Goal: Task Accomplishment & Management: Manage account settings

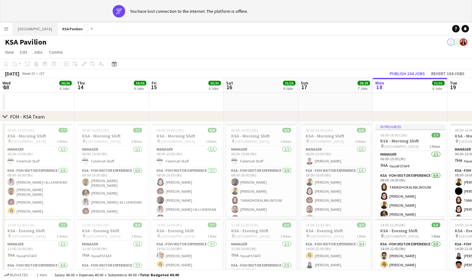
scroll to position [0, 168]
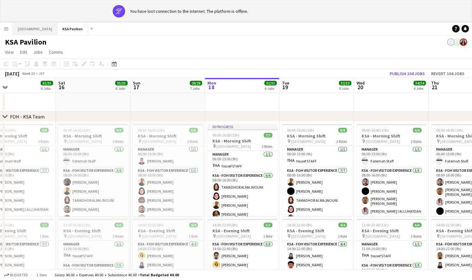
click at [23, 27] on button "[GEOGRAPHIC_DATA] Close" at bounding box center [35, 29] width 45 height 12
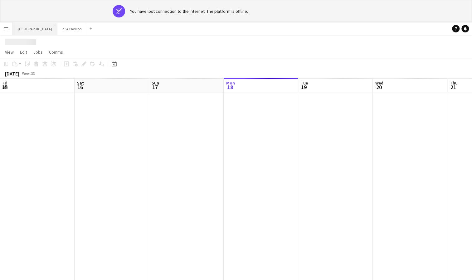
scroll to position [0, 149]
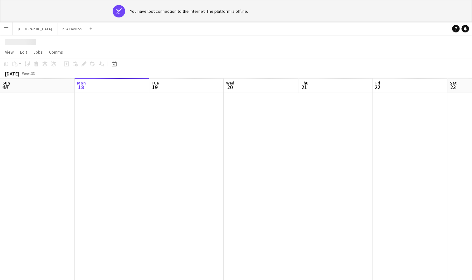
click at [6, 29] on app-icon "Menu" at bounding box center [6, 28] width 5 height 5
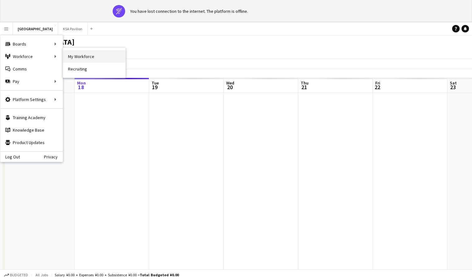
click at [80, 55] on link "My Workforce" at bounding box center [94, 56] width 62 height 12
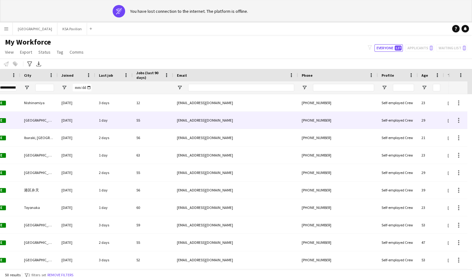
scroll to position [0, 228]
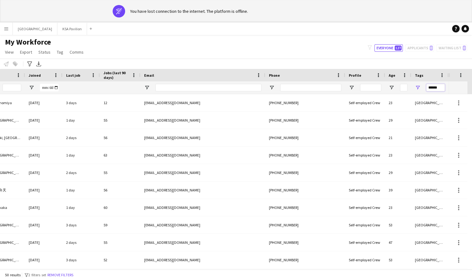
click at [438, 88] on input "******" at bounding box center [436, 87] width 19 height 7
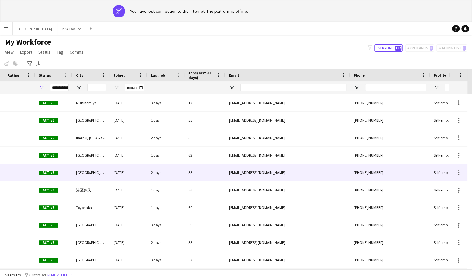
scroll to position [0, 0]
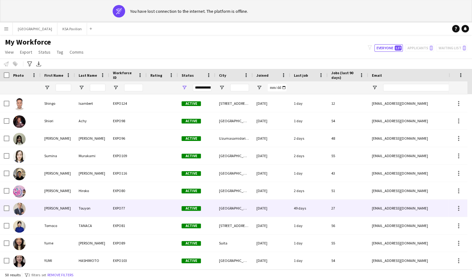
click at [99, 208] on div "Touyon" at bounding box center [92, 208] width 34 height 17
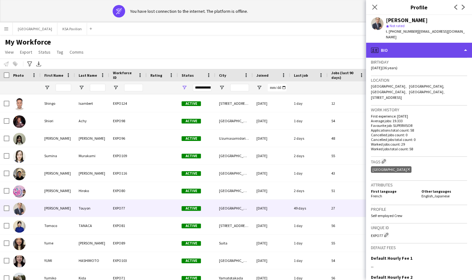
click at [428, 44] on div "profile Bio" at bounding box center [419, 50] width 106 height 15
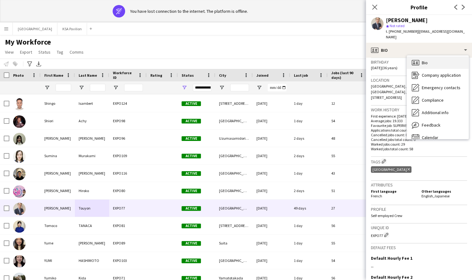
click at [442, 57] on div "Bio Bio" at bounding box center [438, 63] width 62 height 12
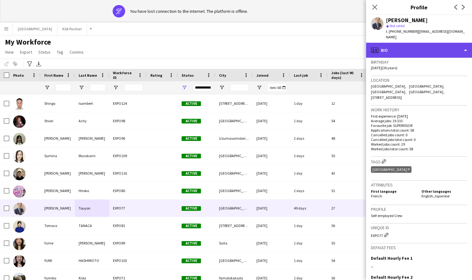
click at [439, 47] on div "profile Bio" at bounding box center [419, 50] width 106 height 15
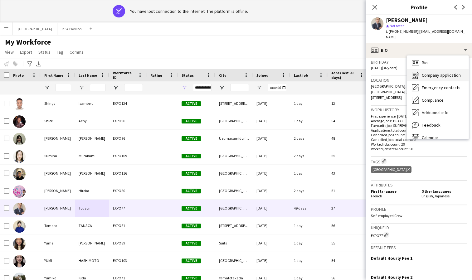
click at [439, 72] on span "Company application" at bounding box center [441, 75] width 39 height 6
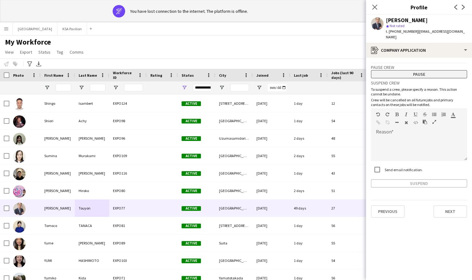
click at [425, 70] on button "Pause" at bounding box center [419, 74] width 96 height 8
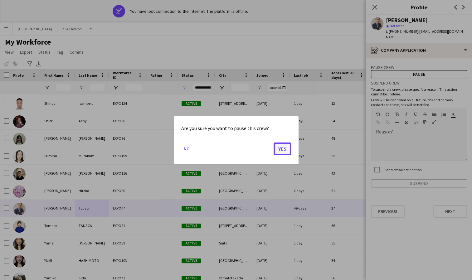
click at [280, 151] on button "Yes" at bounding box center [282, 148] width 17 height 12
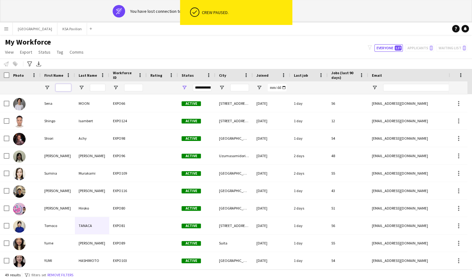
click at [64, 86] on input "First Name Filter Input" at bounding box center [64, 87] width 16 height 7
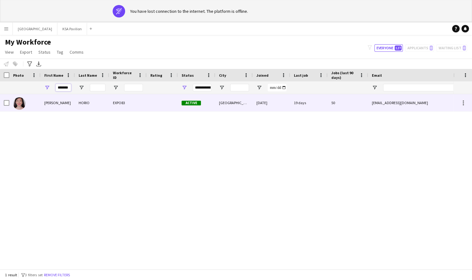
type input "*******"
click at [49, 101] on div "[PERSON_NAME]" at bounding box center [58, 102] width 34 height 17
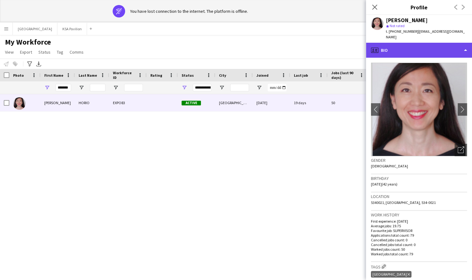
click at [403, 48] on div "profile Bio" at bounding box center [419, 50] width 106 height 15
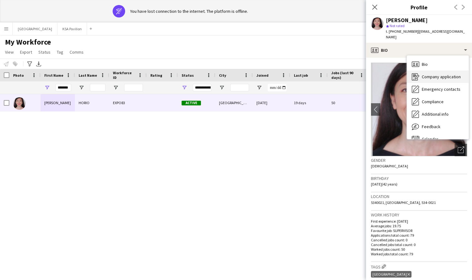
click at [426, 74] on span "Company application" at bounding box center [441, 77] width 39 height 6
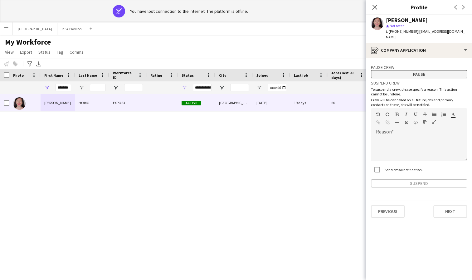
click at [417, 70] on button "Pause" at bounding box center [419, 74] width 96 height 8
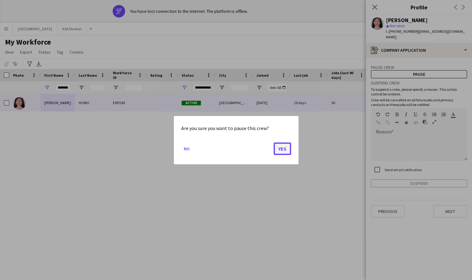
click at [281, 145] on button "Yes" at bounding box center [282, 148] width 17 height 12
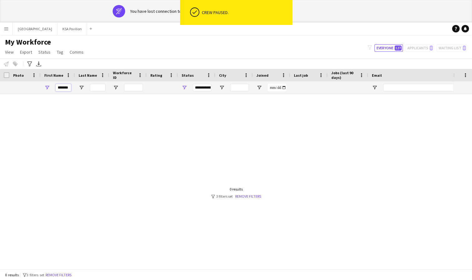
drag, startPoint x: 70, startPoint y: 88, endPoint x: 37, endPoint y: 94, distance: 33.3
click at [37, 94] on div "Workforce Details Rating Status City" at bounding box center [236, 180] width 472 height 223
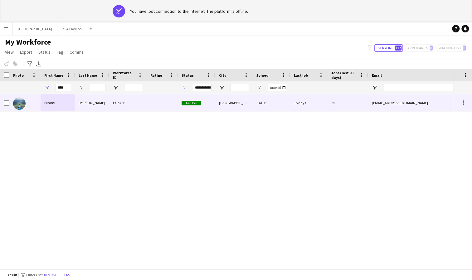
click at [49, 104] on div "Hiromi" at bounding box center [58, 102] width 34 height 17
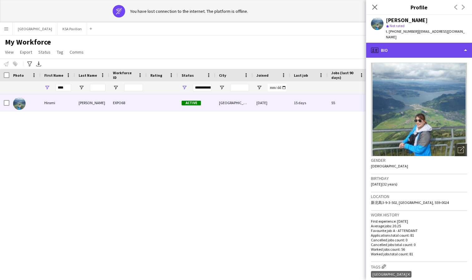
click at [422, 44] on div "profile Bio" at bounding box center [419, 50] width 106 height 15
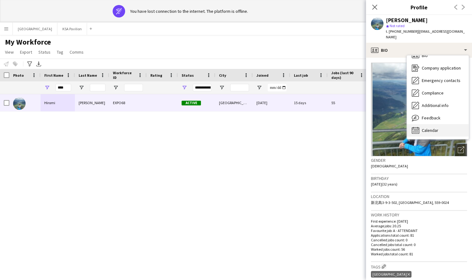
click at [432, 128] on span "Calendar" at bounding box center [430, 131] width 17 height 6
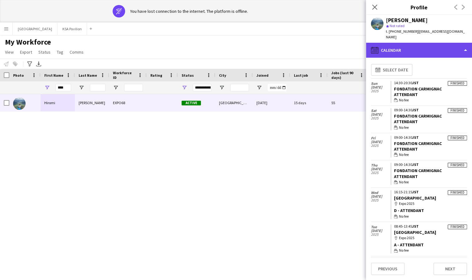
click at [406, 43] on div "calendar-full Calendar" at bounding box center [419, 50] width 106 height 15
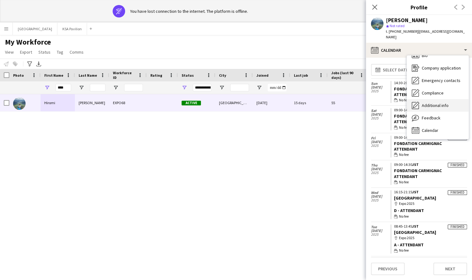
click at [430, 103] on span "Additional info" at bounding box center [435, 106] width 27 height 6
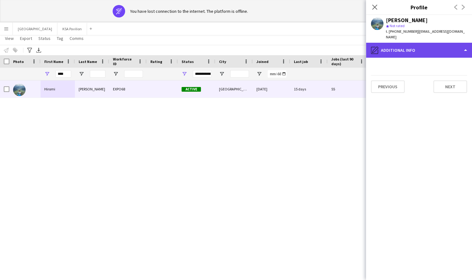
click at [402, 46] on div "pencil4 Additional info" at bounding box center [419, 50] width 106 height 15
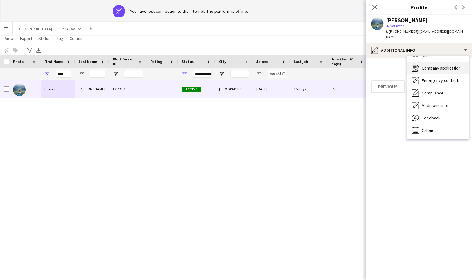
click at [427, 65] on span "Company application" at bounding box center [441, 68] width 39 height 6
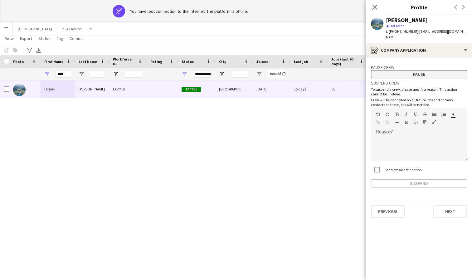
click at [412, 72] on button "Pause" at bounding box center [419, 74] width 96 height 8
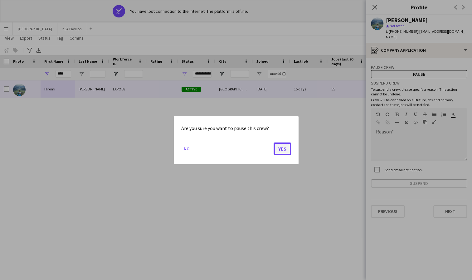
click at [283, 149] on button "Yes" at bounding box center [282, 148] width 17 height 12
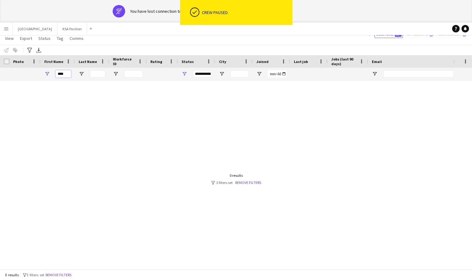
click at [67, 71] on input "****" at bounding box center [64, 73] width 16 height 7
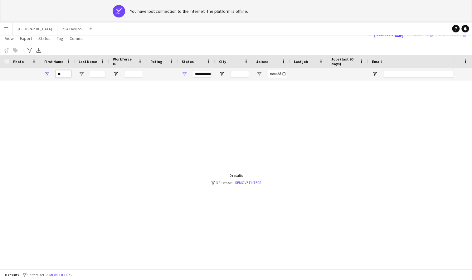
type input "*"
